Goal: Task Accomplishment & Management: Use online tool/utility

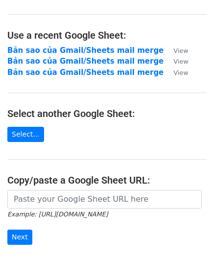
scroll to position [98, 0]
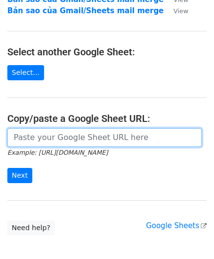
click at [44, 142] on input "url" at bounding box center [104, 137] width 195 height 19
paste input "[URL][DOMAIN_NAME]"
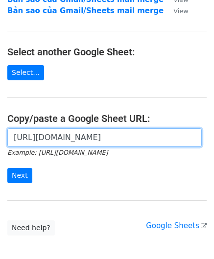
scroll to position [0, 220]
type input "[URL][DOMAIN_NAME]"
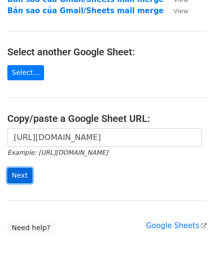
scroll to position [0, 0]
click at [16, 178] on input "Next" at bounding box center [19, 175] width 25 height 15
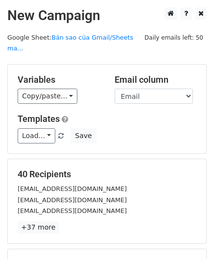
scroll to position [120, 0]
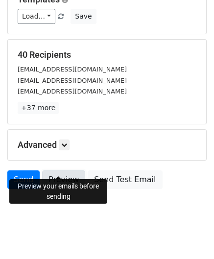
click at [54, 171] on link "Preview" at bounding box center [63, 180] width 43 height 19
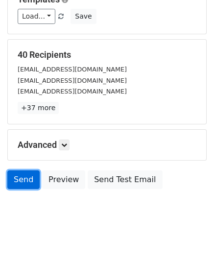
click at [32, 171] on link "Send" at bounding box center [23, 180] width 32 height 19
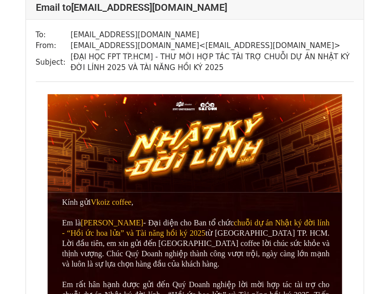
scroll to position [1373, 0]
